Goal: Task Accomplishment & Management: Use online tool/utility

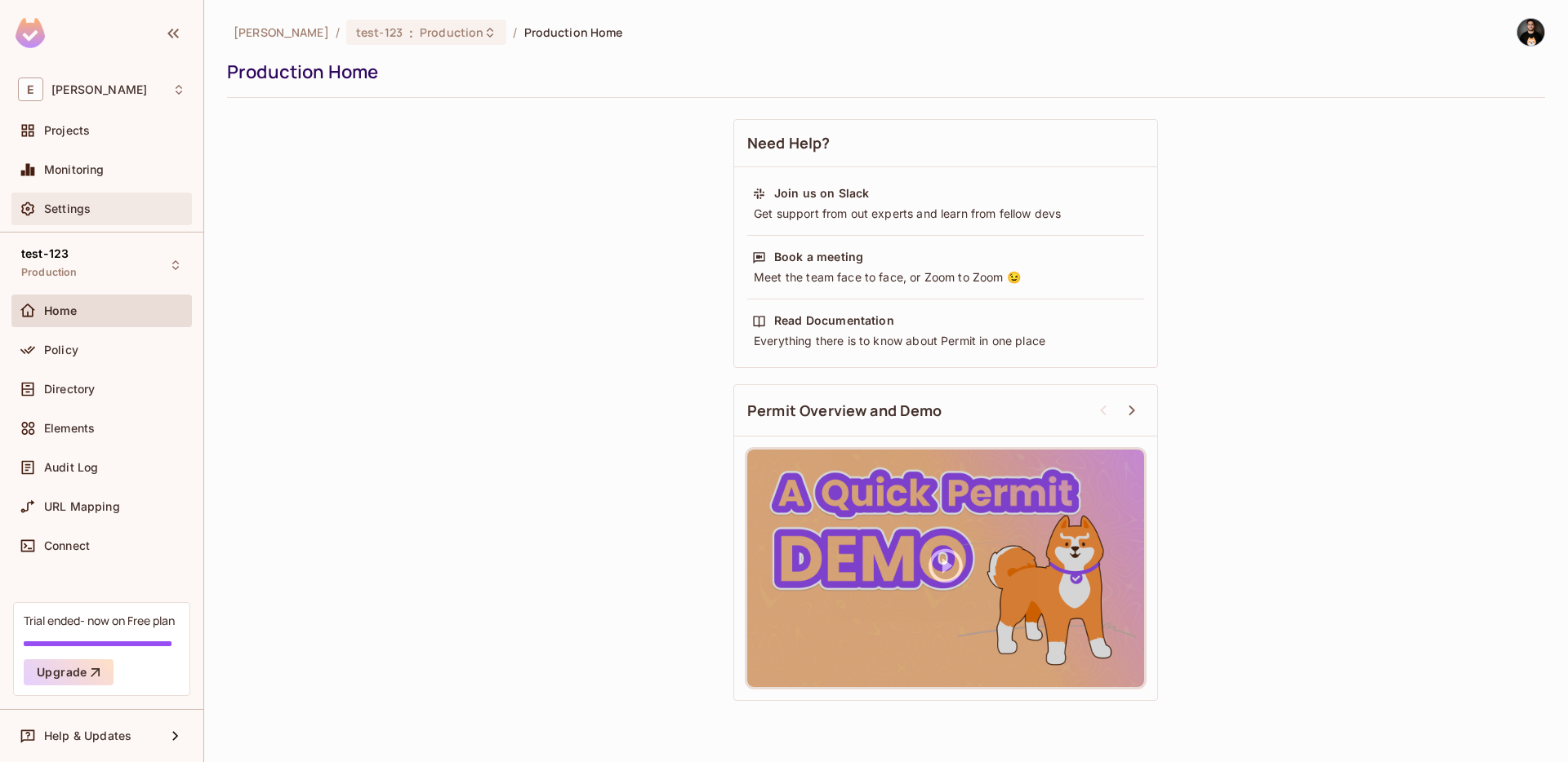
click at [119, 210] on div "Settings" at bounding box center [114, 208] width 141 height 13
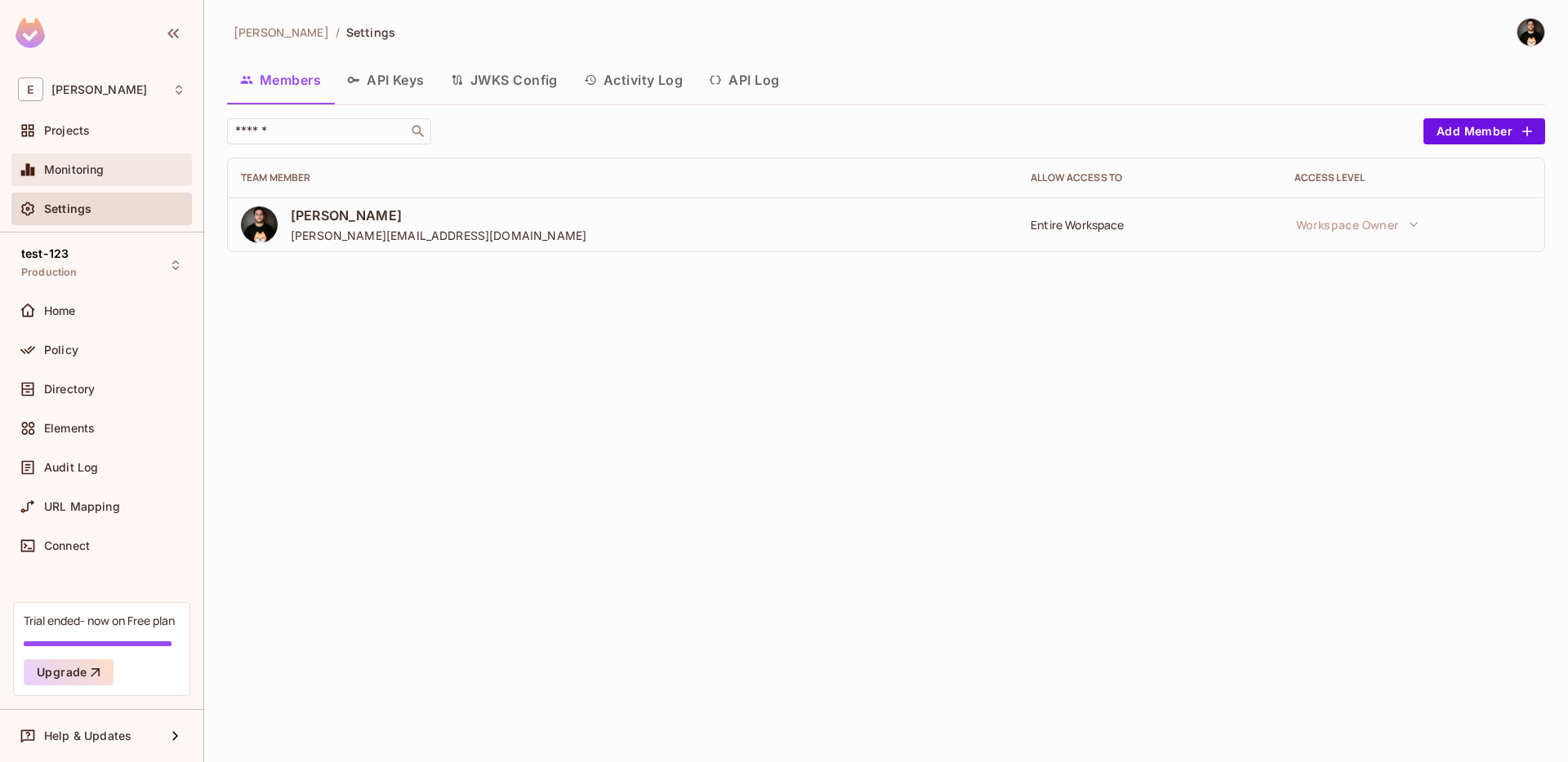
click at [73, 181] on div "Monitoring" at bounding box center [102, 169] width 181 height 33
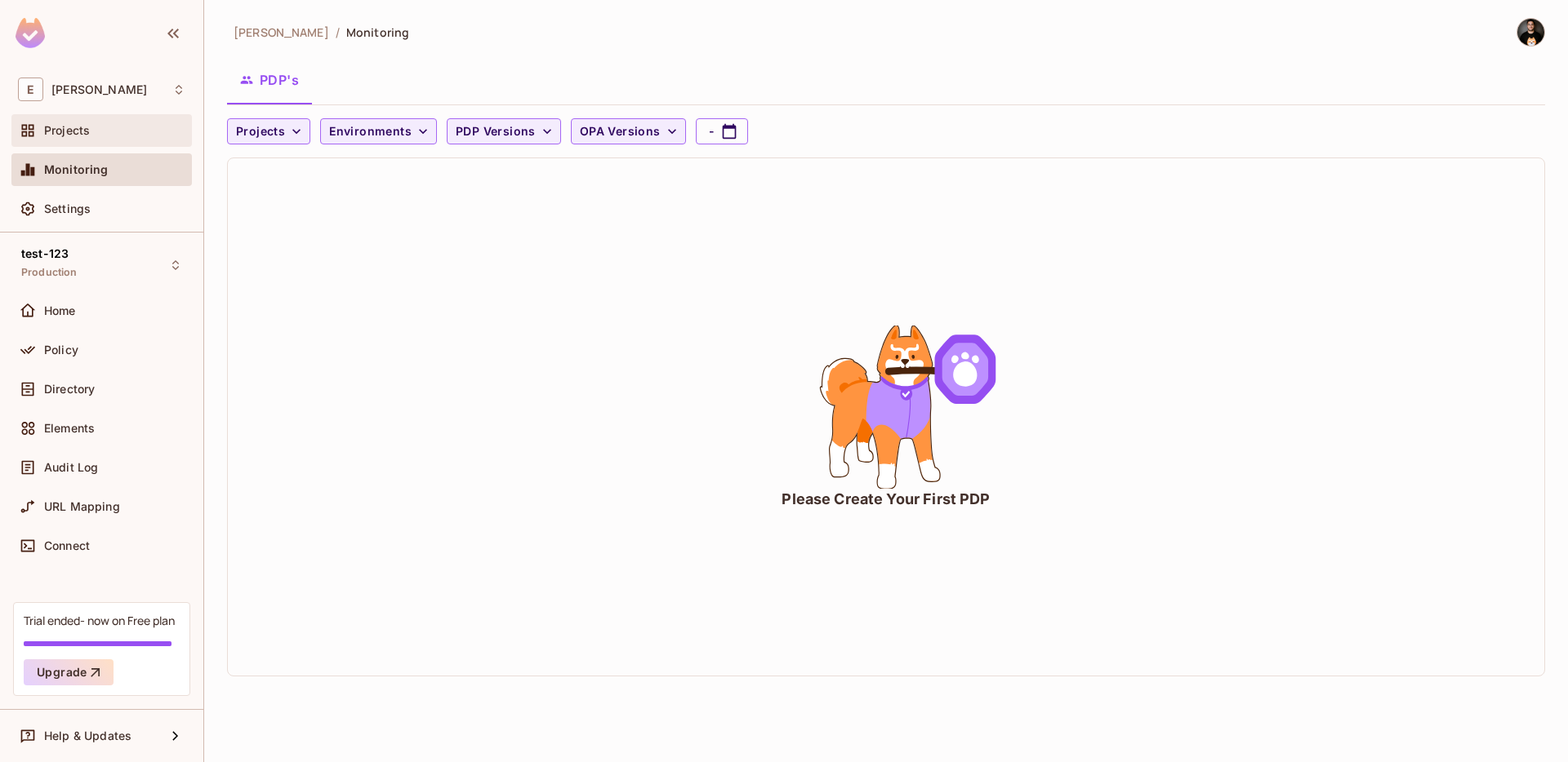
click at [58, 121] on div "Projects" at bounding box center [102, 130] width 168 height 20
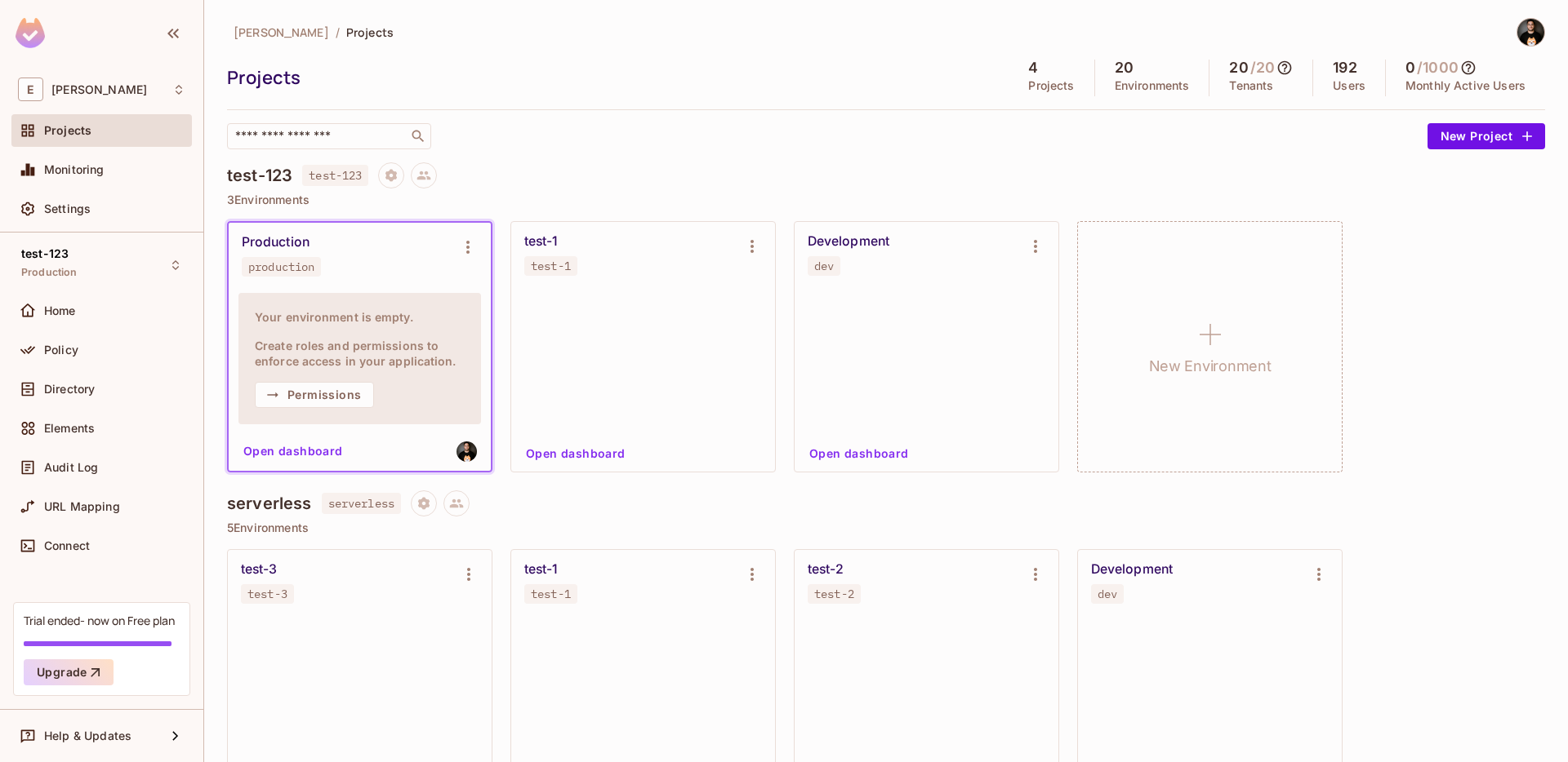
click at [1521, 35] on img at bounding box center [1530, 32] width 27 height 27
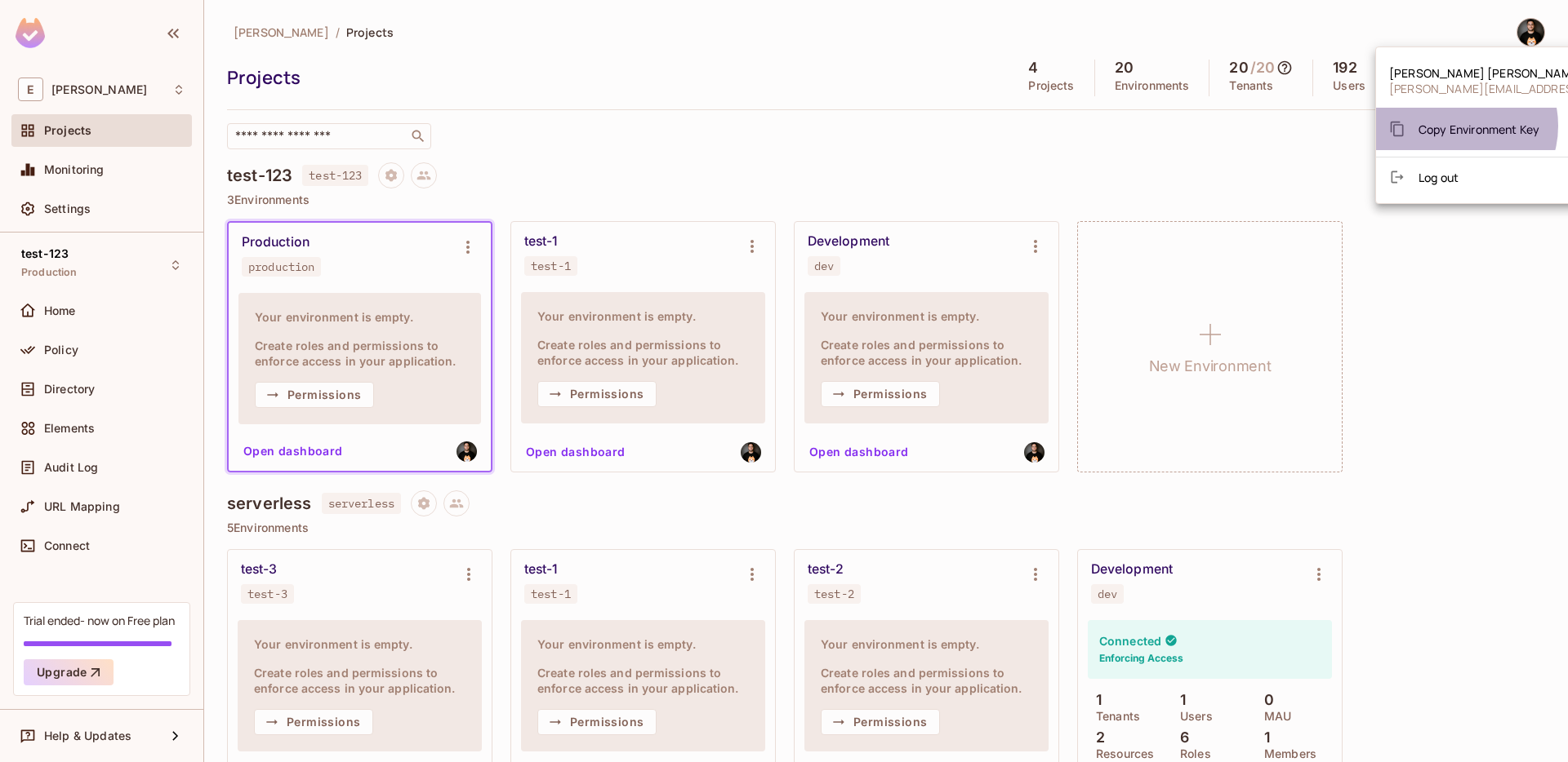
click at [1455, 126] on span "Copy Environment Key" at bounding box center [1479, 129] width 120 height 15
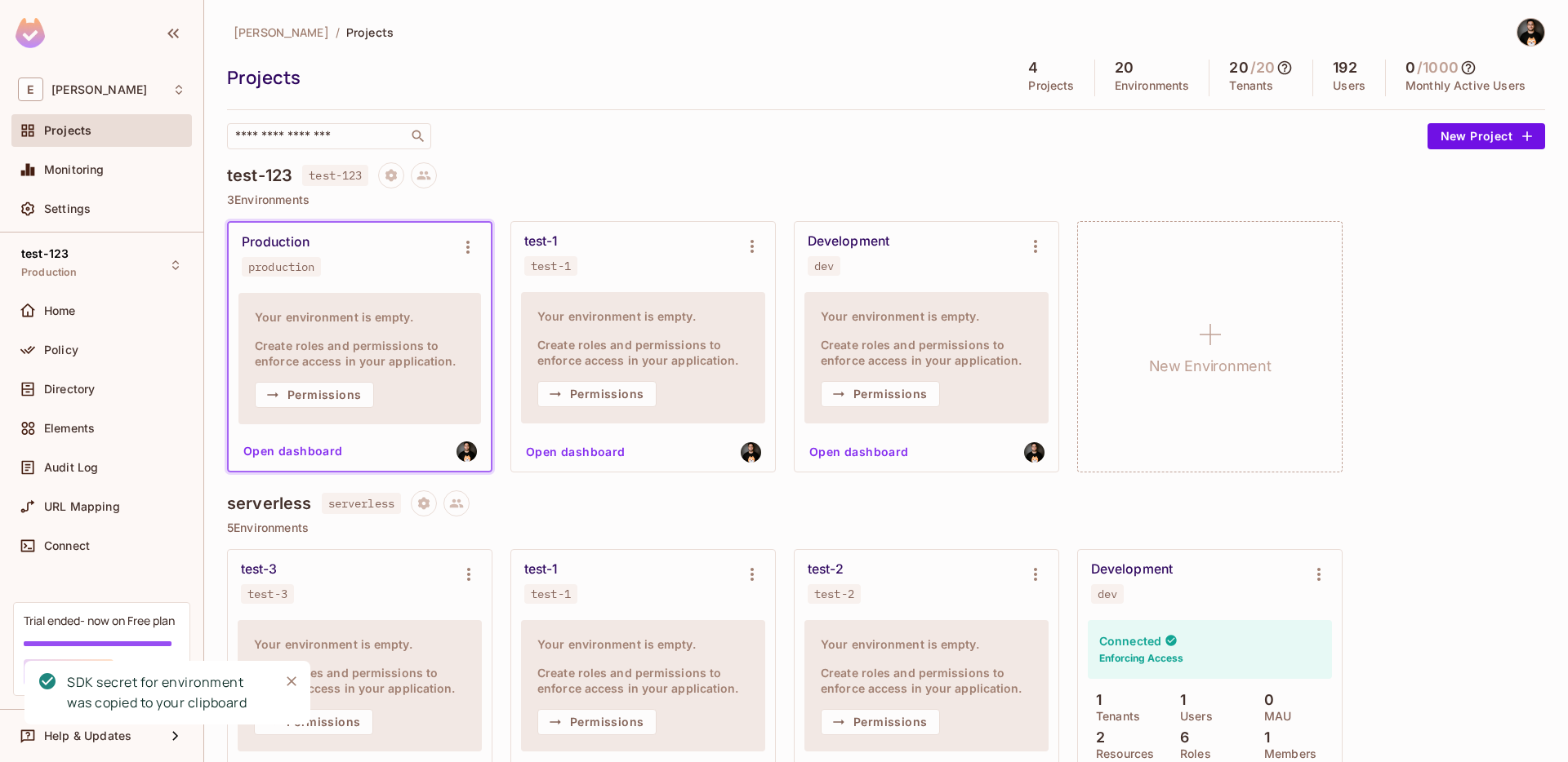
click at [1518, 36] on img at bounding box center [1530, 32] width 27 height 27
